Goal: Information Seeking & Learning: Learn about a topic

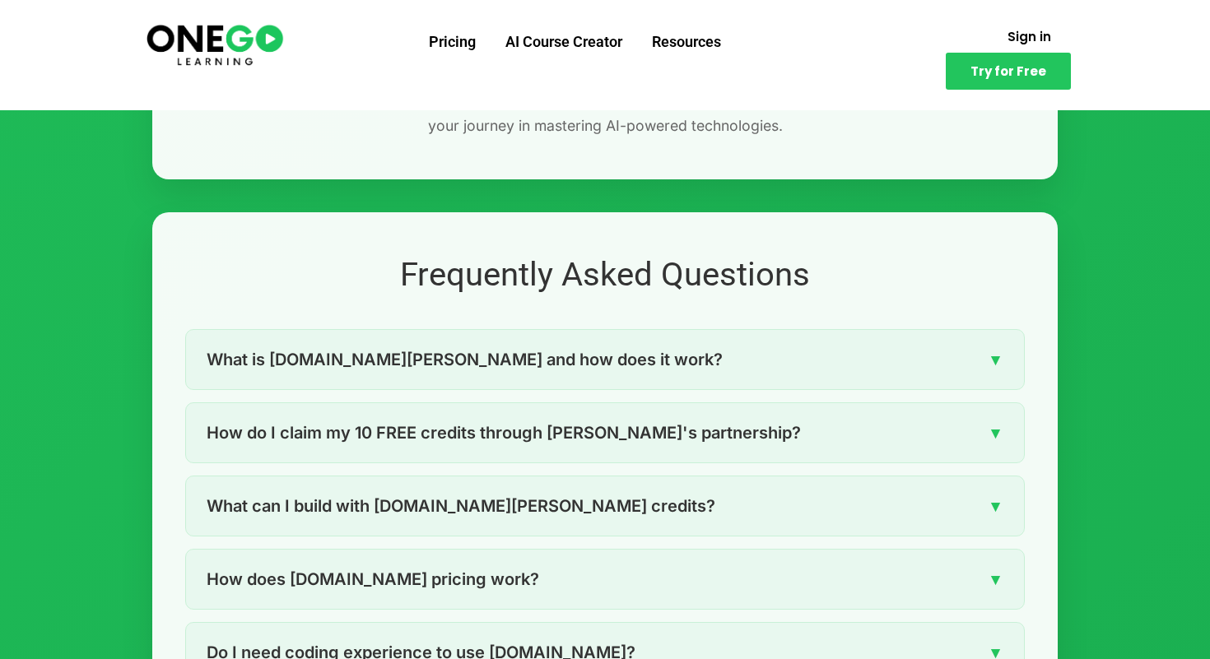
scroll to position [2188, 0]
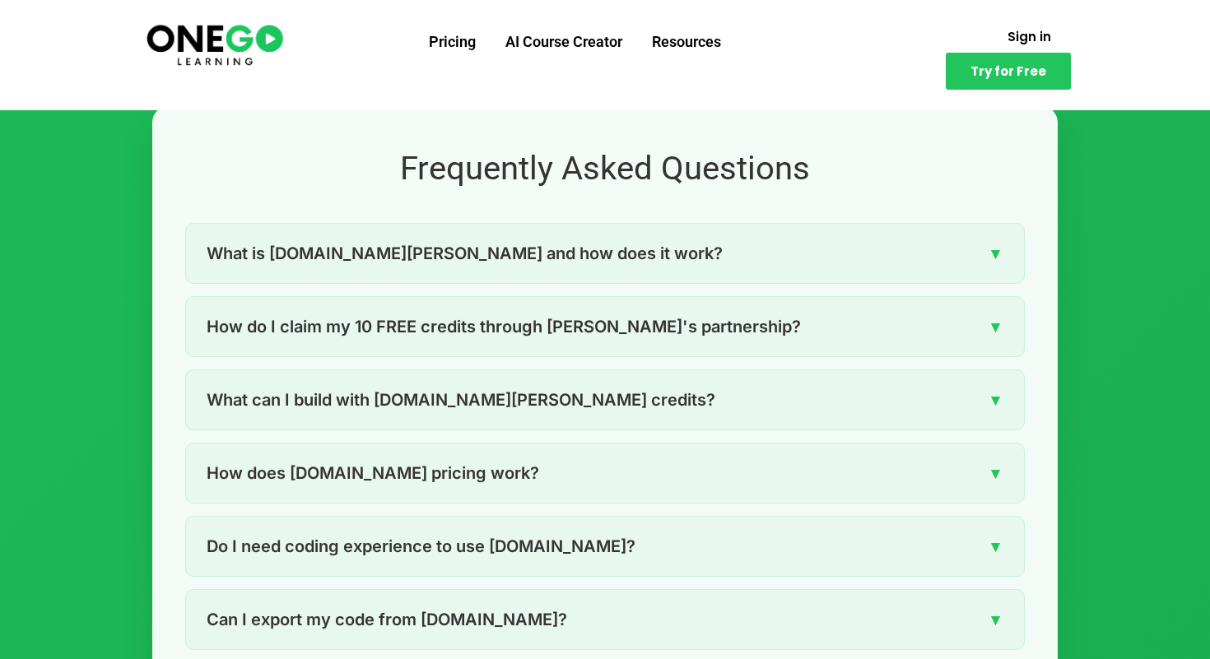
click at [729, 255] on div "What is [DOMAIN_NAME][PERSON_NAME] and how does it work? ▼" at bounding box center [605, 253] width 838 height 59
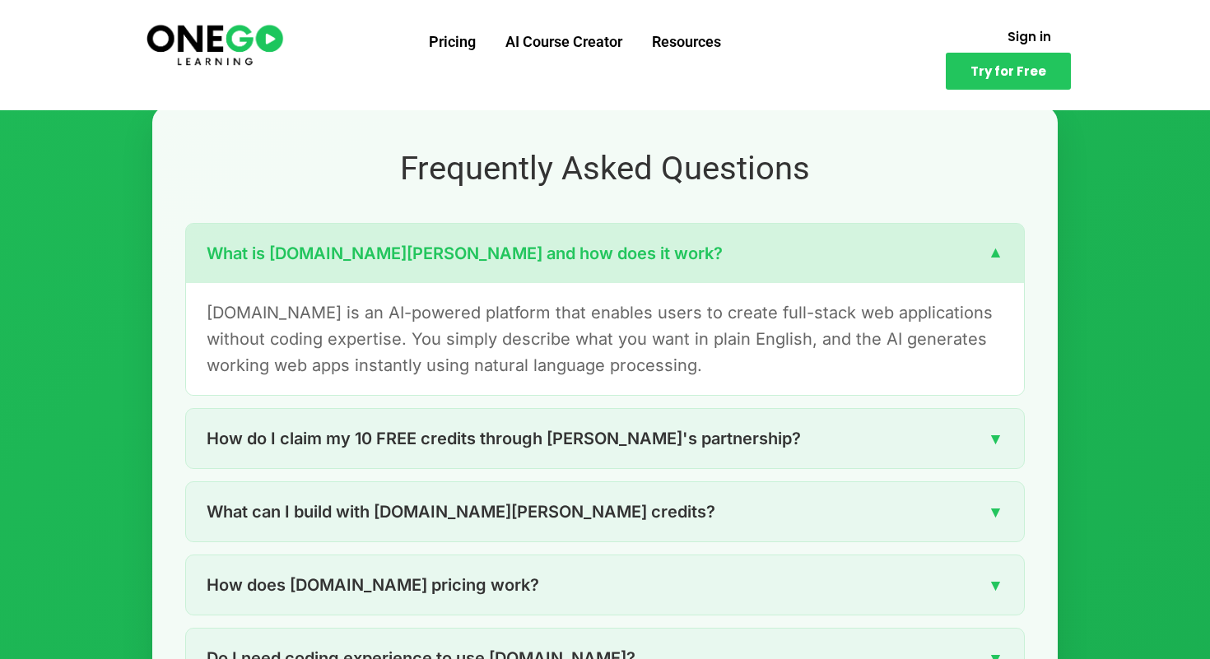
click at [729, 255] on div "What is [DOMAIN_NAME][PERSON_NAME] and how does it work? ▼" at bounding box center [605, 253] width 838 height 59
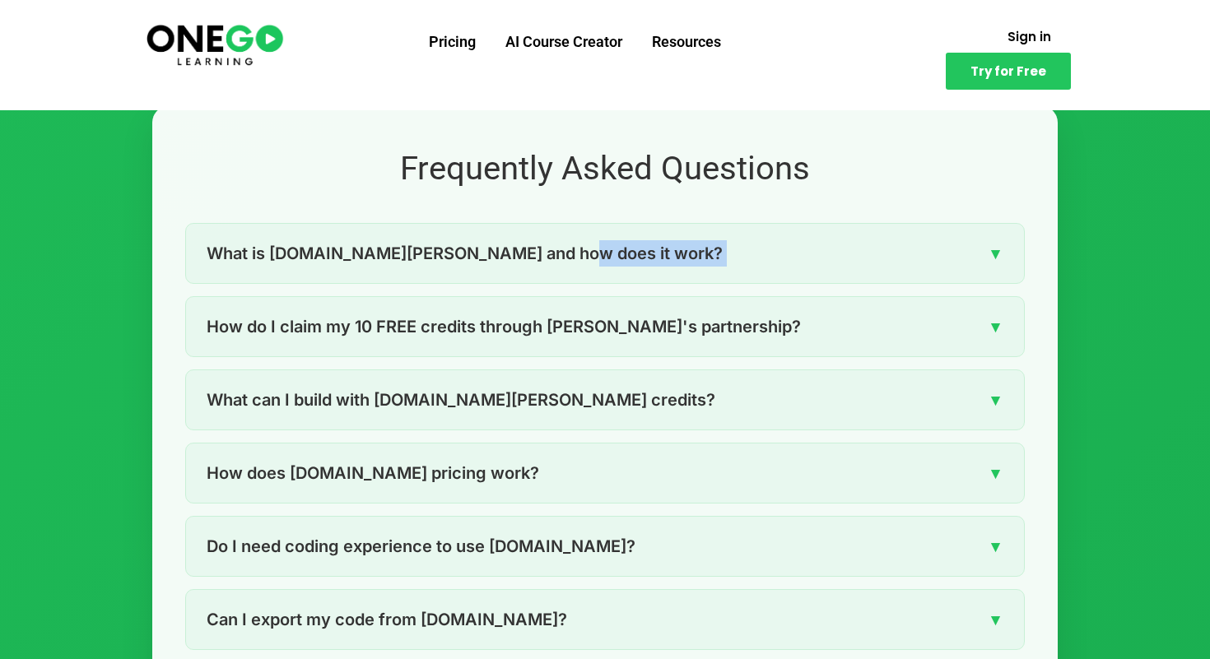
click at [729, 255] on div "What is [DOMAIN_NAME][PERSON_NAME] and how does it work? ▼" at bounding box center [605, 253] width 838 height 59
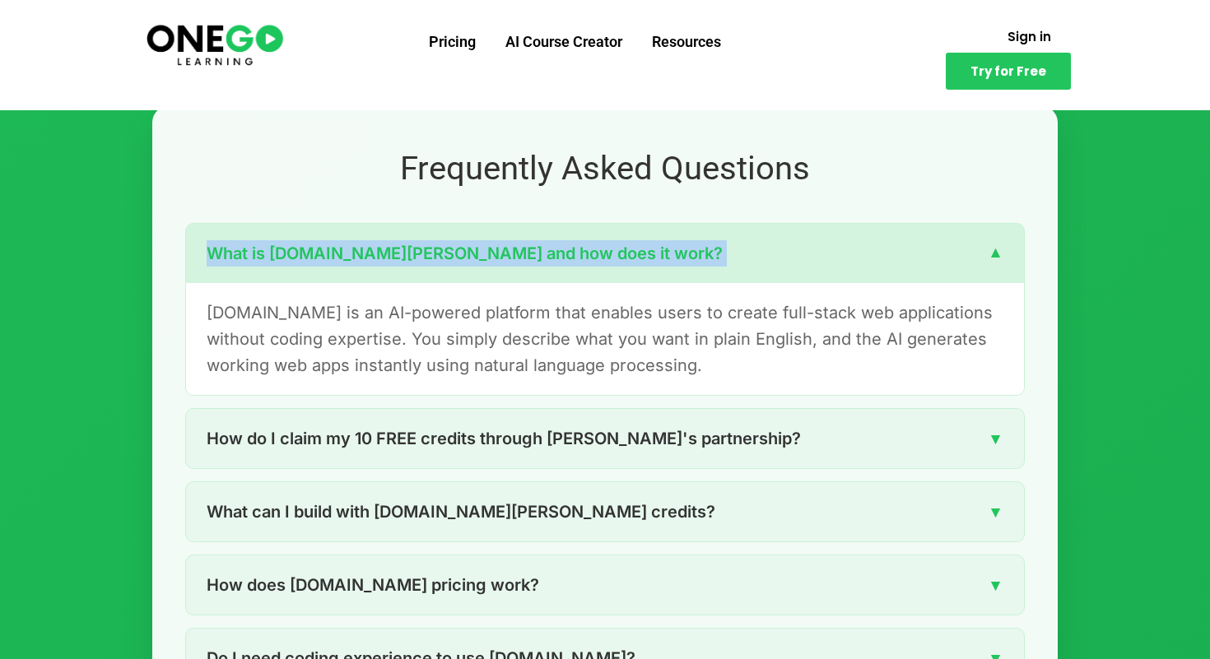
click at [729, 255] on div "What is [DOMAIN_NAME][PERSON_NAME] and how does it work? ▼" at bounding box center [605, 253] width 838 height 59
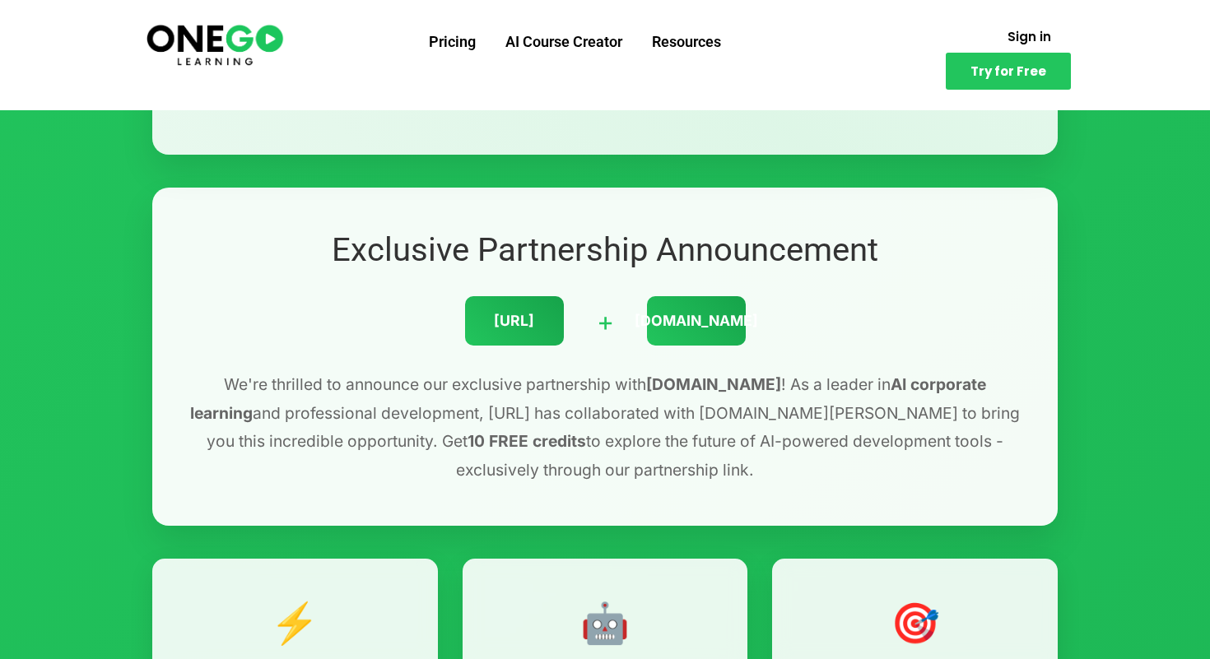
scroll to position [0, 0]
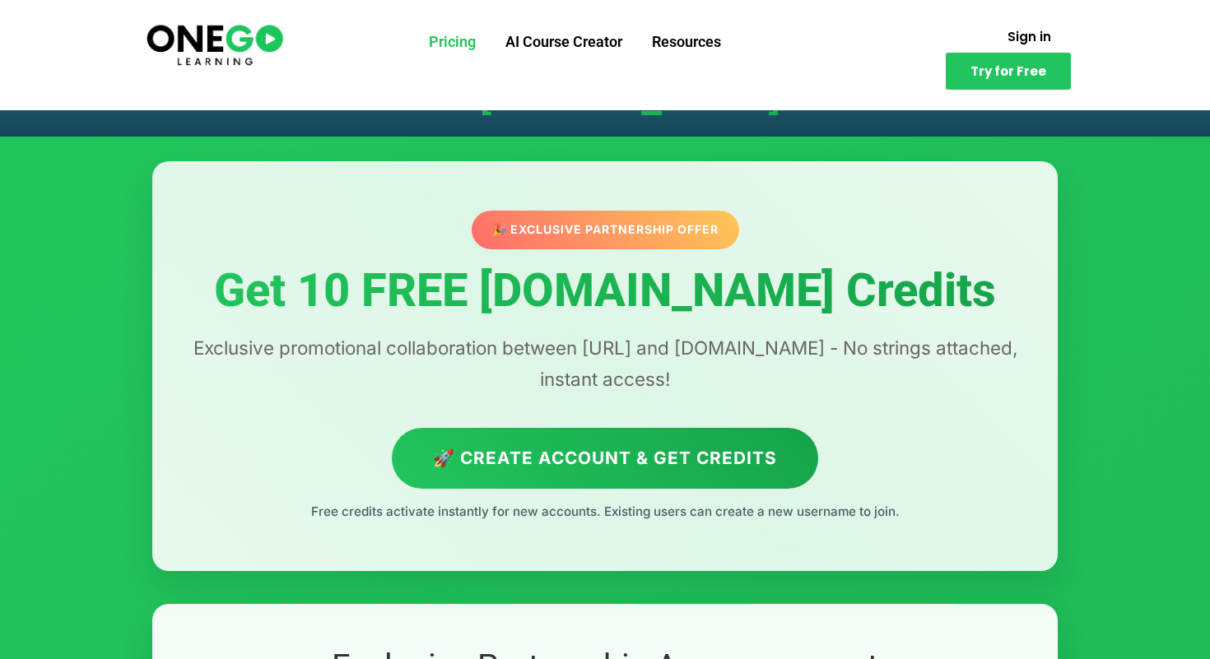
click at [440, 37] on link "Pricing" at bounding box center [452, 42] width 77 height 43
